Goal: Find specific page/section: Find specific page/section

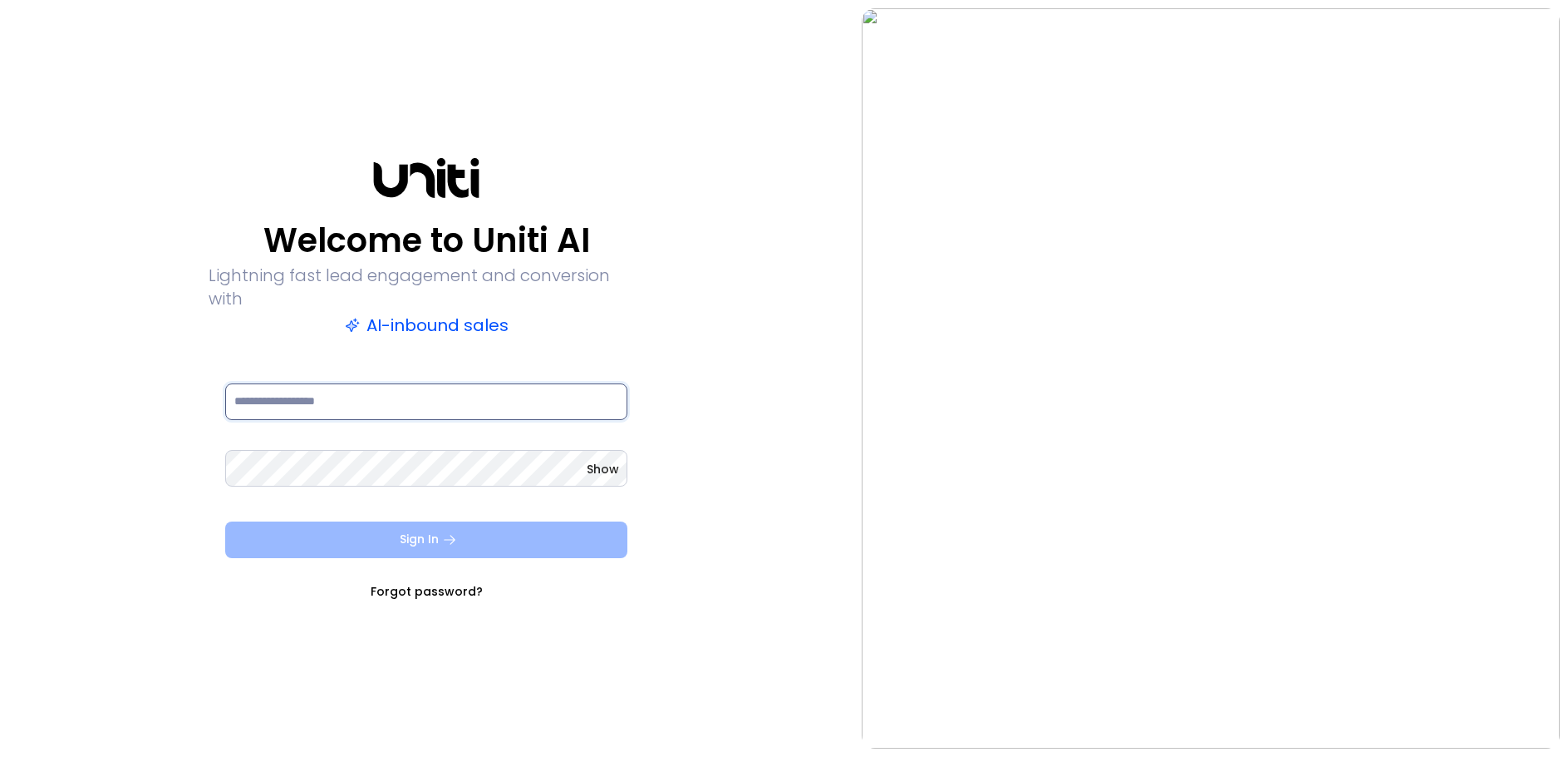
type input "**********"
click at [443, 542] on button "Sign In" at bounding box center [426, 539] width 402 height 37
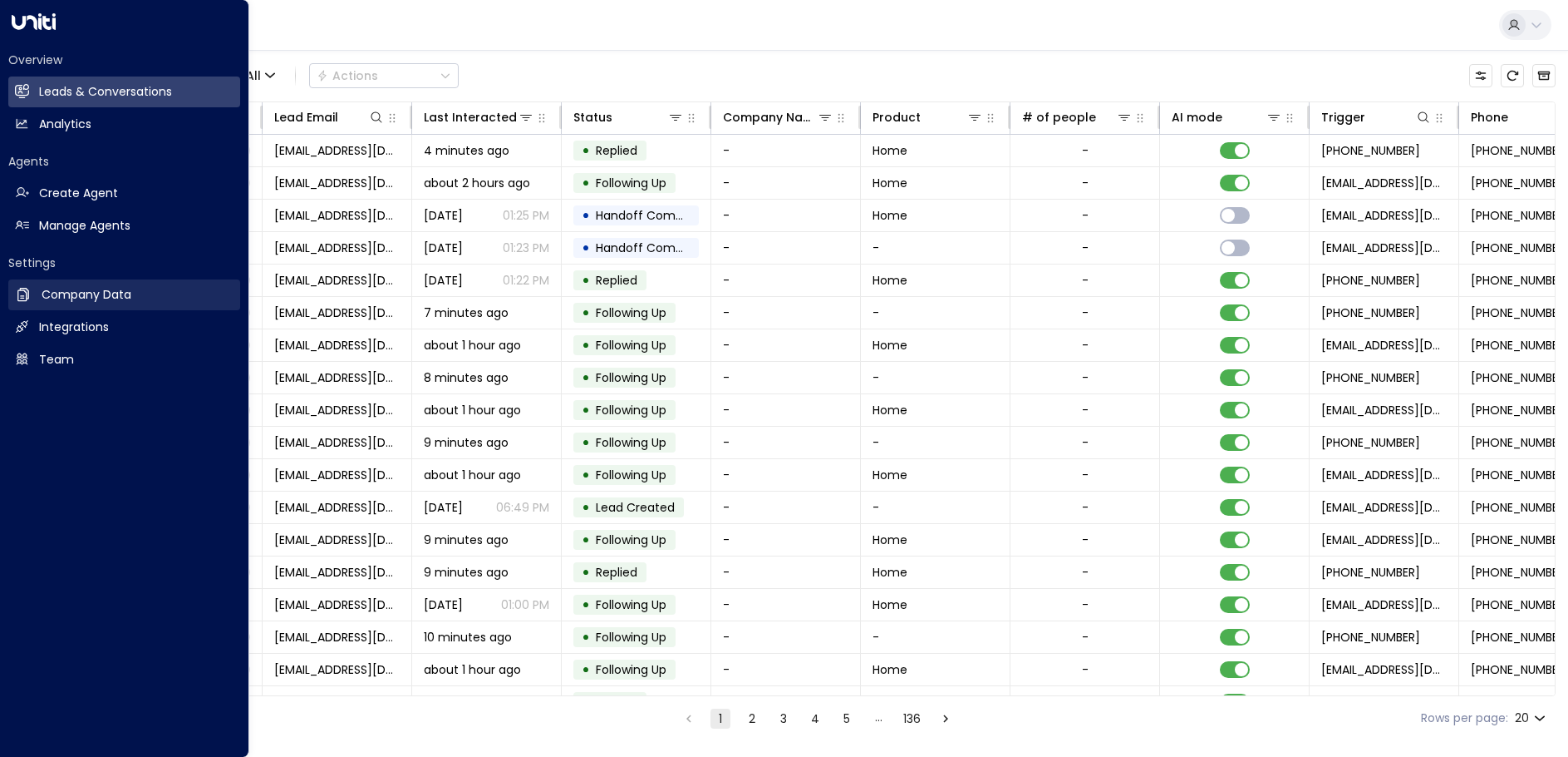
click at [94, 303] on h2 "Company Data" at bounding box center [86, 295] width 89 height 18
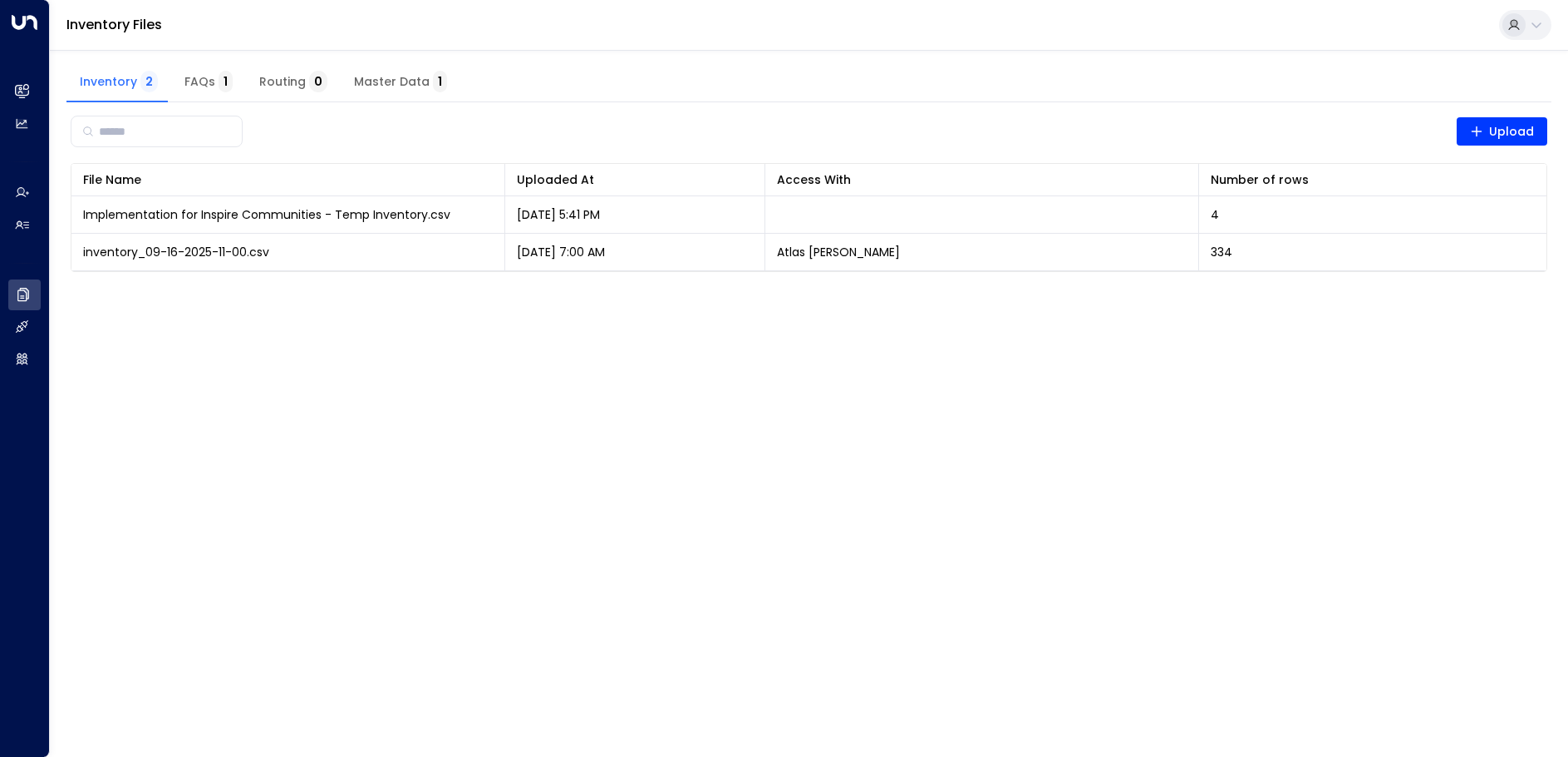
click at [201, 85] on span "FAQs 1" at bounding box center [209, 81] width 49 height 15
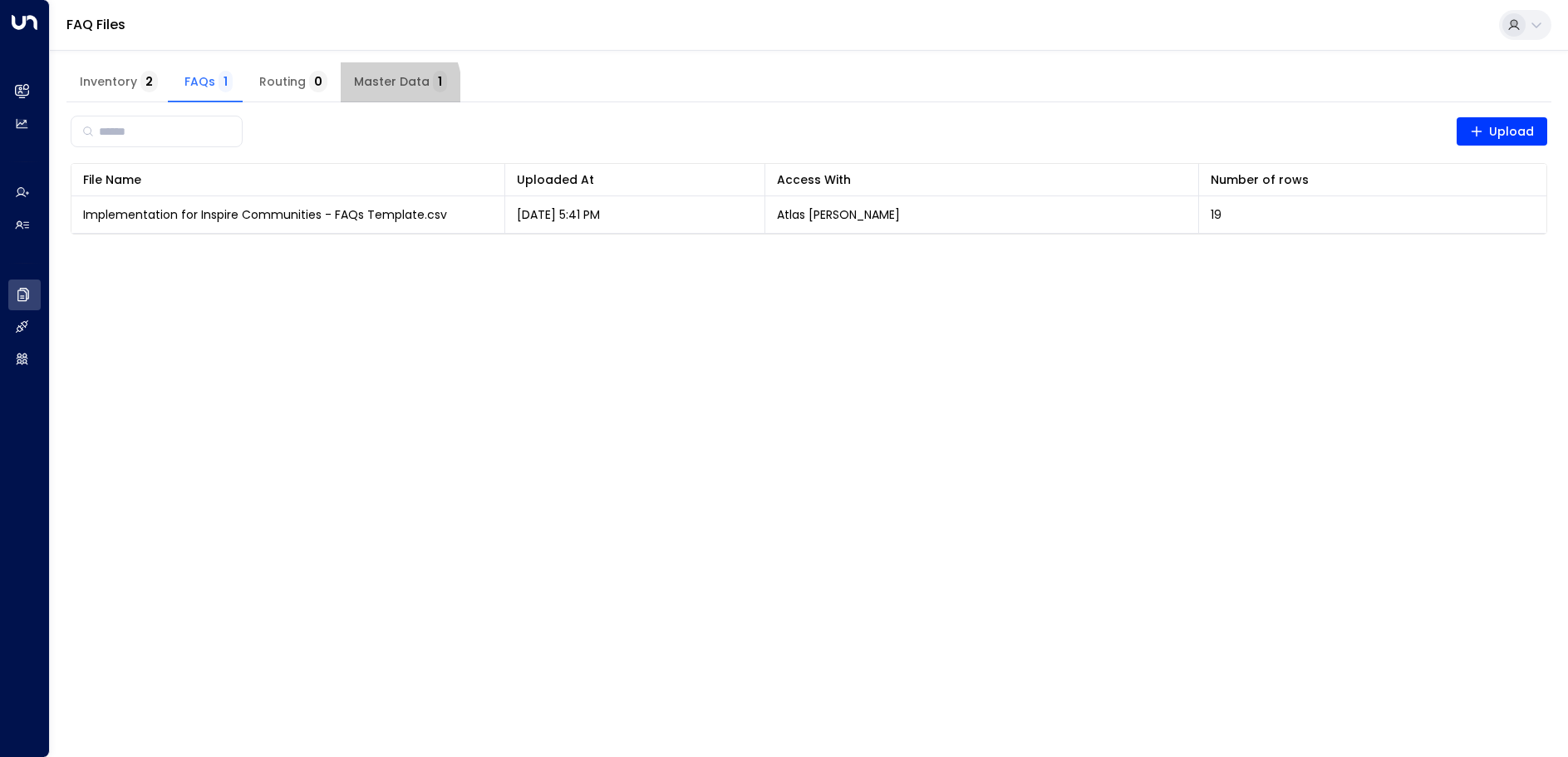
click at [372, 89] on span "Master Data 1" at bounding box center [401, 81] width 93 height 15
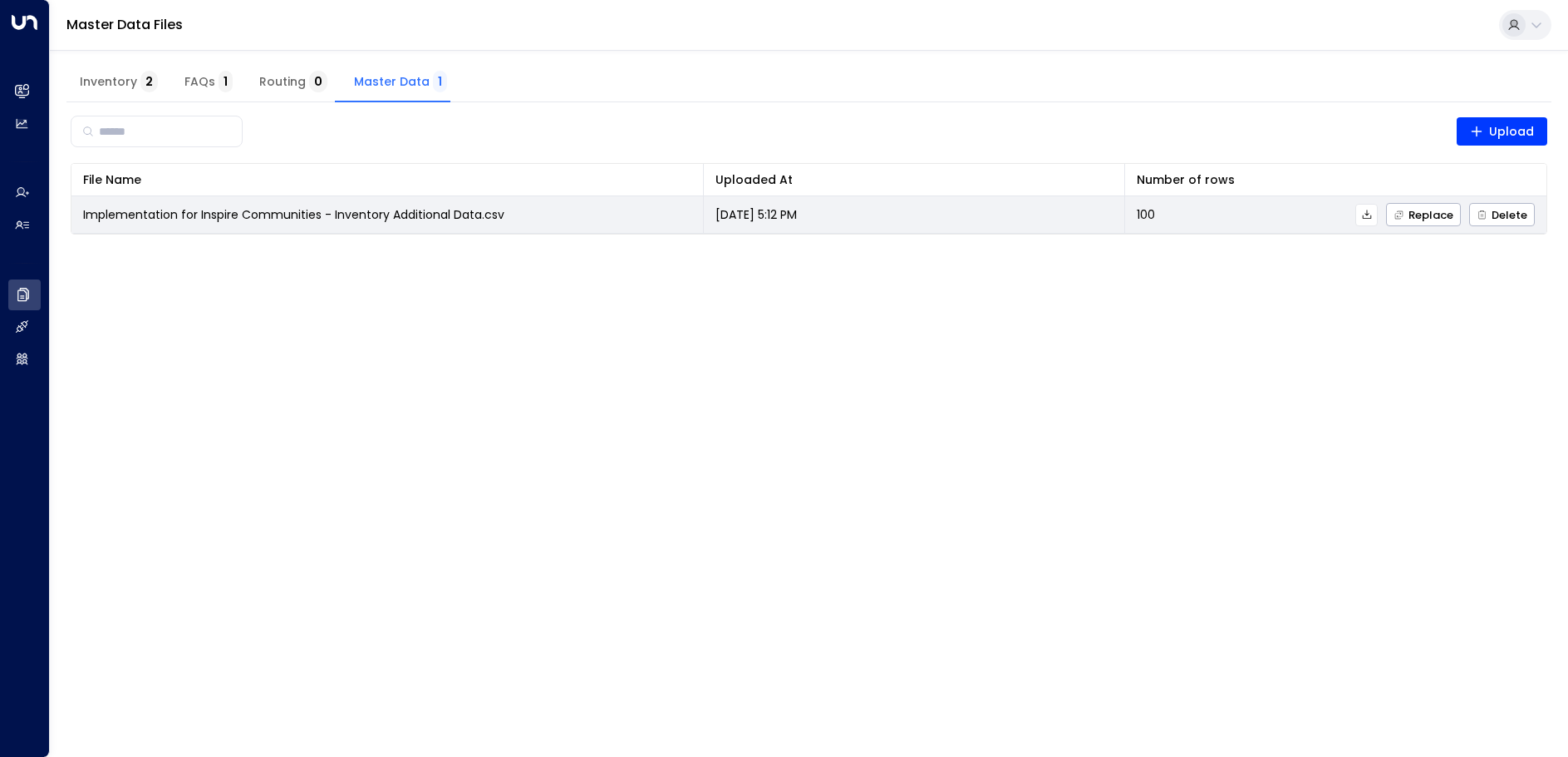
click at [1372, 219] on icon at bounding box center [1367, 215] width 12 height 12
